Goal: Find specific page/section: Find specific page/section

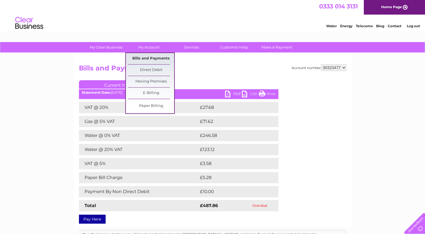
click at [142, 58] on link "Bills and Payments" at bounding box center [151, 58] width 46 height 11
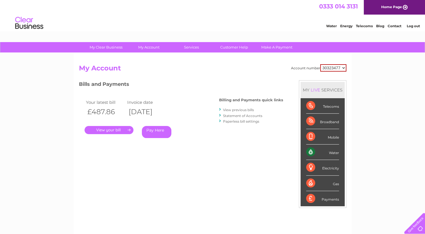
click at [320, 64] on select "30323477" at bounding box center [333, 67] width 26 height 7
click at [241, 109] on link "View previous bills" at bounding box center [238, 110] width 31 height 4
